Goal: Find specific page/section: Find specific page/section

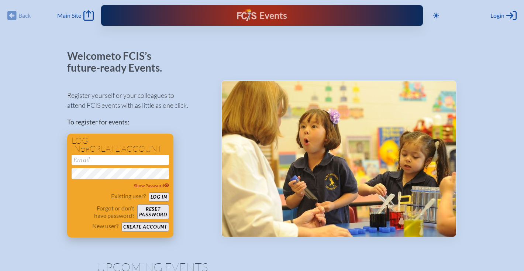
type input "[EMAIL_ADDRESS][DOMAIN_NAME]"
click at [158, 196] on button "Log in" at bounding box center [159, 196] width 20 height 9
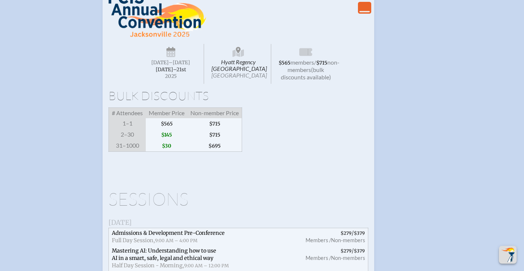
scroll to position [1335, 0]
click at [363, 13] on icon "View Less" at bounding box center [364, 8] width 10 height 10
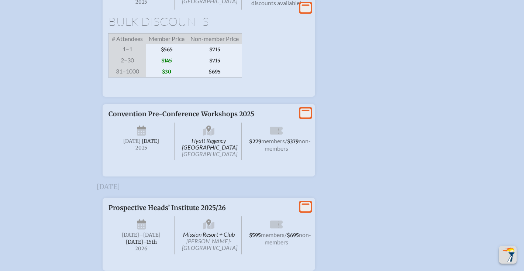
scroll to position [1407, 0]
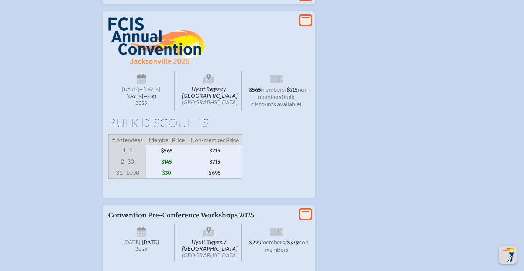
scroll to position [1304, 0]
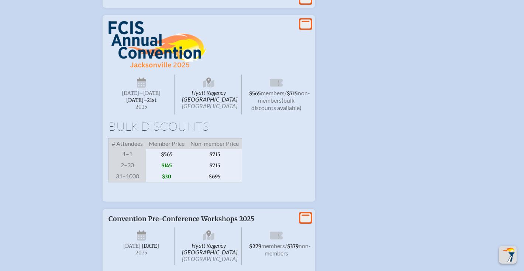
click at [306, 29] on icon at bounding box center [305, 24] width 10 height 9
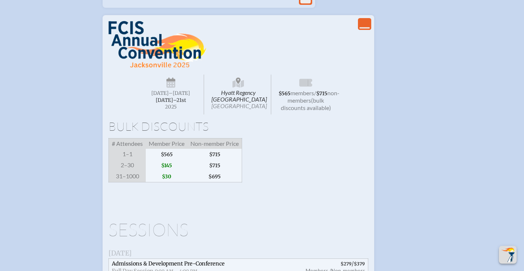
click at [239, 114] on span "Hyatt Regency [GEOGRAPHIC_DATA] [GEOGRAPHIC_DATA]" at bounding box center [238, 94] width 66 height 40
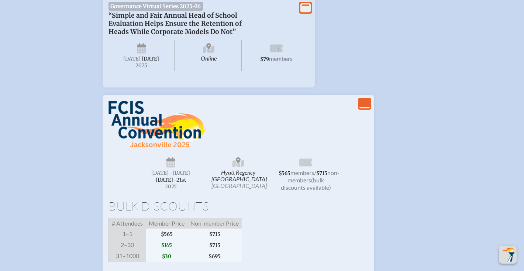
scroll to position [1223, 0]
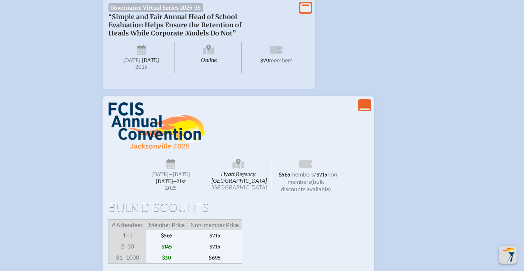
click at [363, 110] on icon "View Less" at bounding box center [364, 105] width 10 height 10
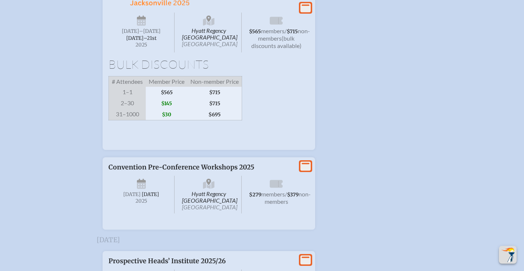
scroll to position [1370, 0]
